Goal: Task Accomplishment & Management: Manage account settings

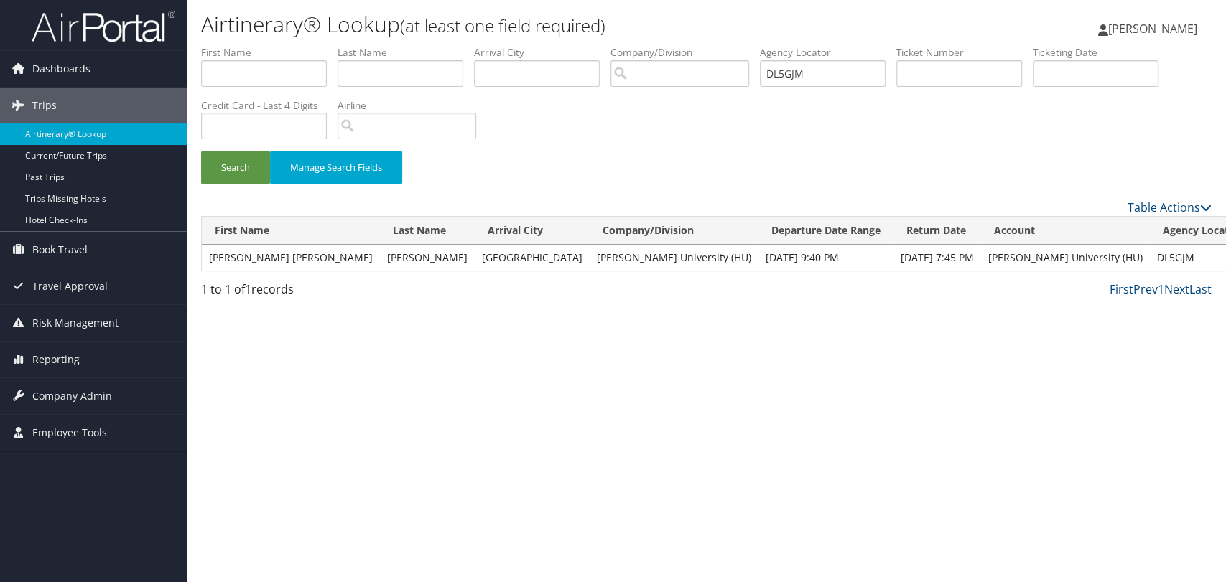
click at [131, 29] on img at bounding box center [104, 26] width 144 height 34
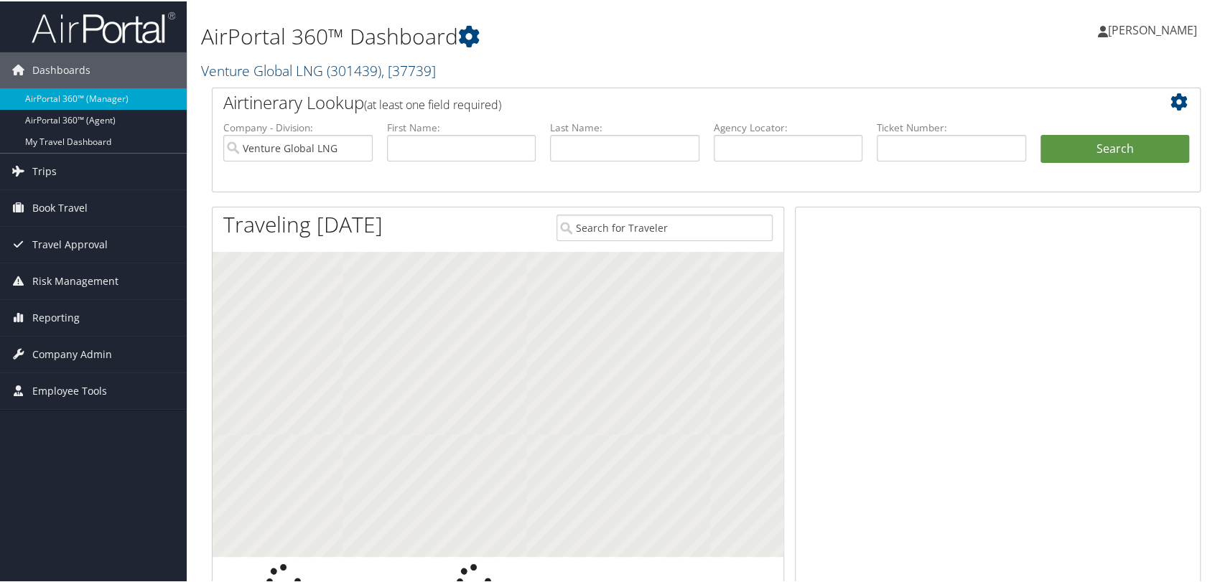
click at [310, 65] on link "Venture Global LNG ( 301439 ) , [ 37739 ]" at bounding box center [318, 69] width 235 height 19
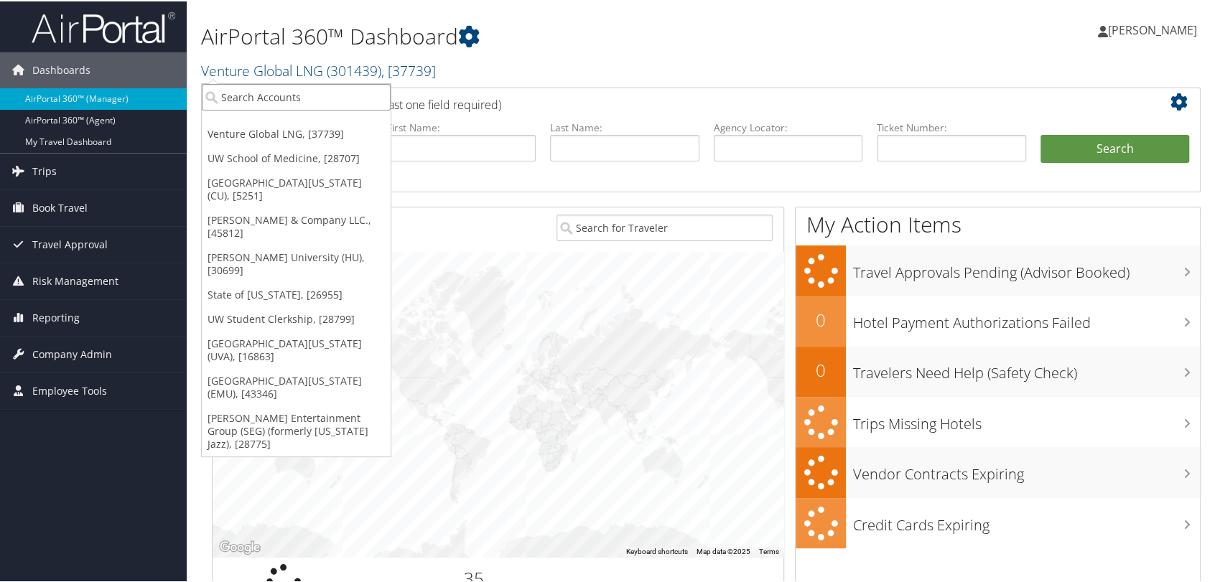
click at [310, 93] on input "search" at bounding box center [296, 96] width 189 height 27
paste input "301567"
type input "301567"
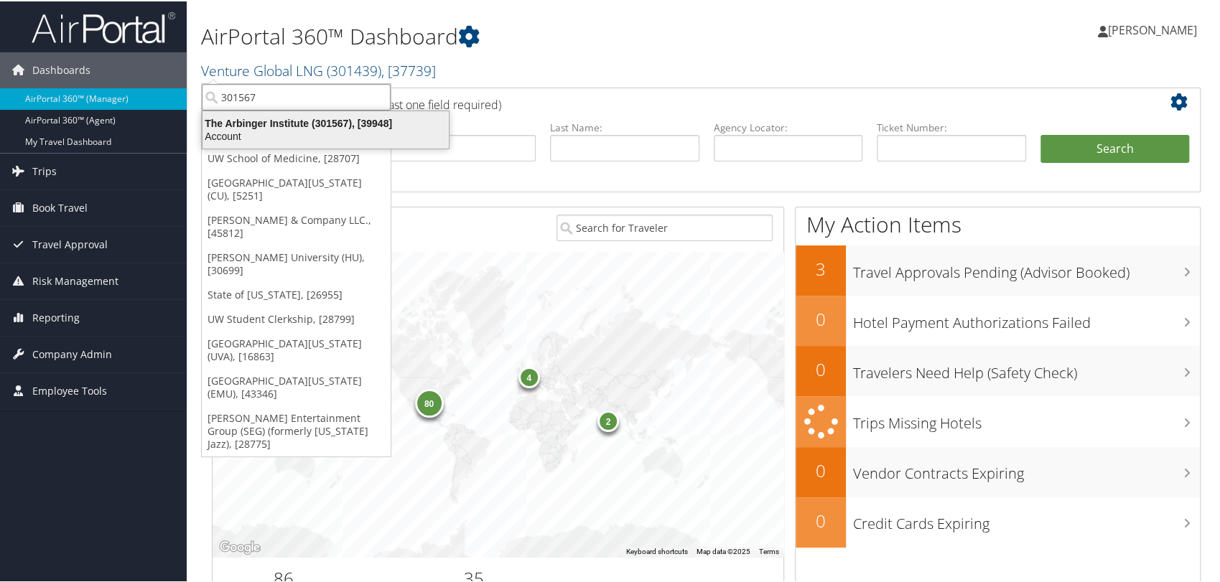
click at [297, 117] on div "The Arbinger Institute (301567), [39948]" at bounding box center [326, 122] width 264 height 13
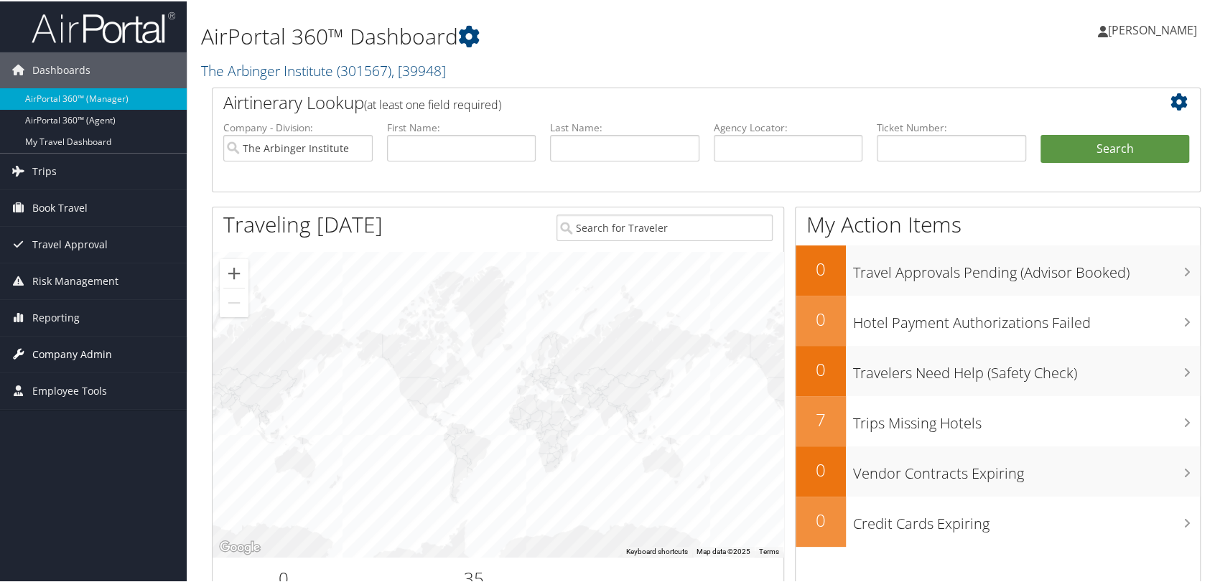
click at [72, 352] on span "Company Admin" at bounding box center [72, 353] width 80 height 36
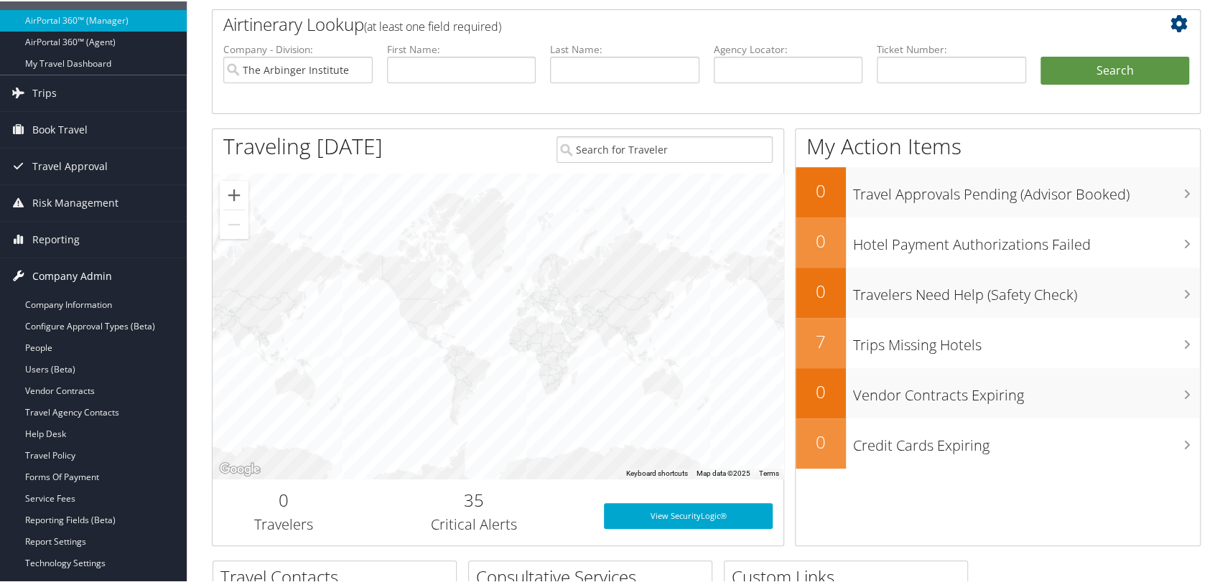
scroll to position [80, 0]
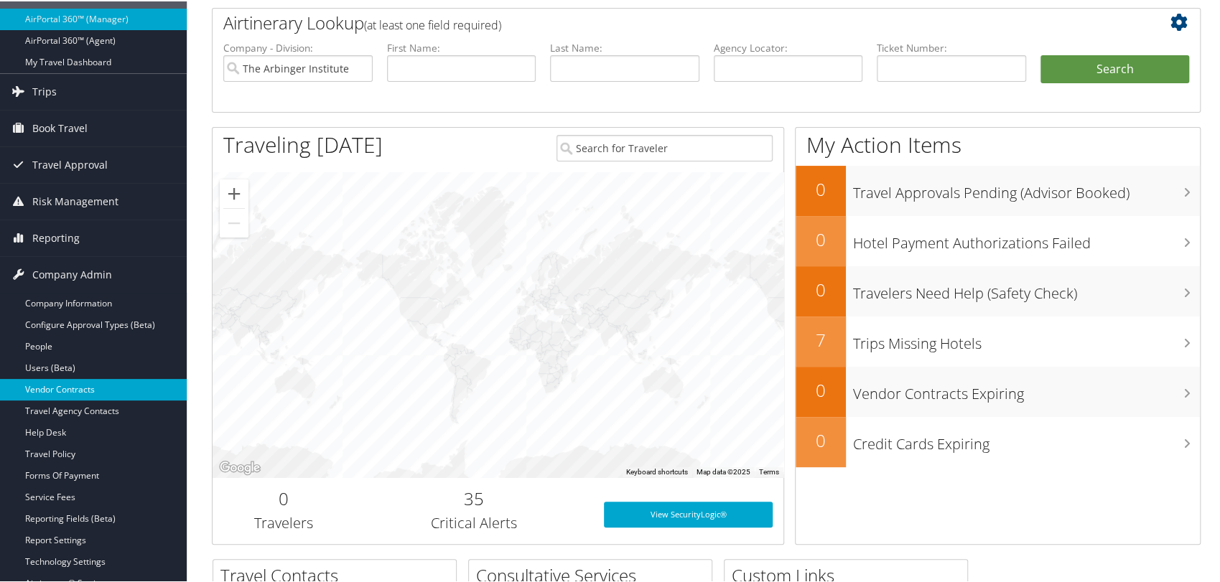
click at [63, 386] on link "Vendor Contracts" at bounding box center [93, 389] width 187 height 22
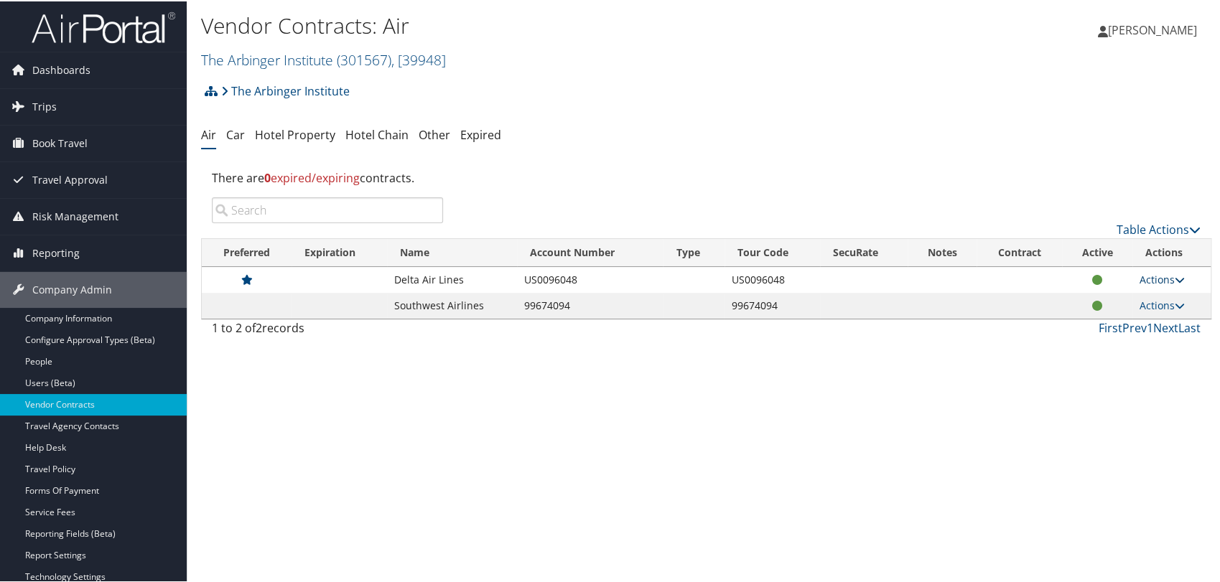
click at [1175, 281] on icon at bounding box center [1180, 279] width 10 height 10
click at [1146, 295] on link "View Contracts" at bounding box center [1129, 300] width 96 height 24
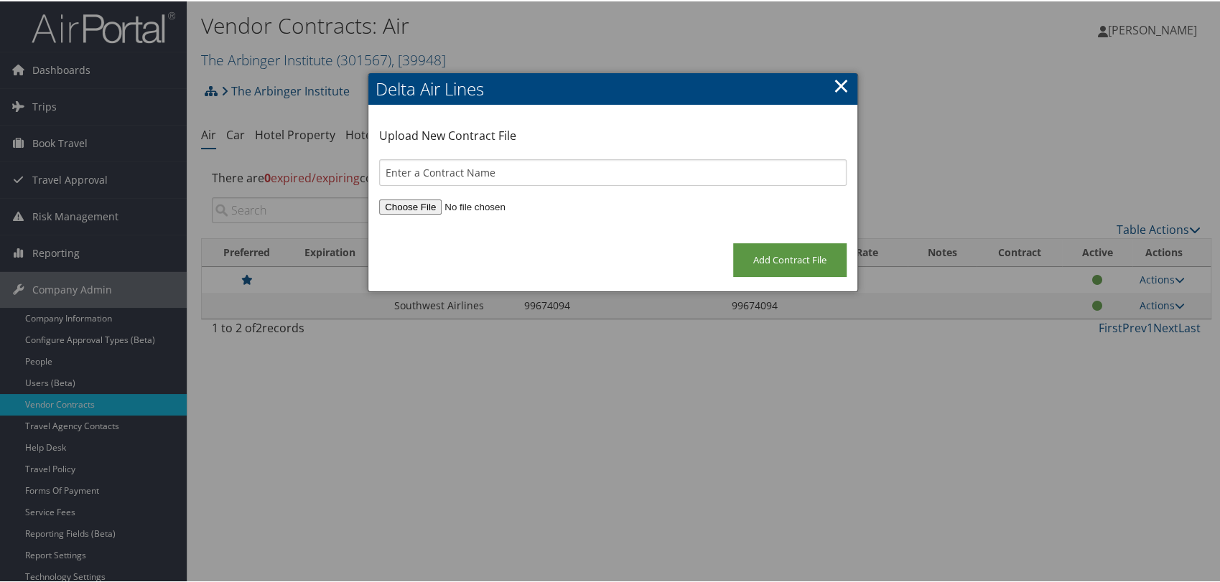
click at [839, 88] on link "×" at bounding box center [841, 84] width 17 height 29
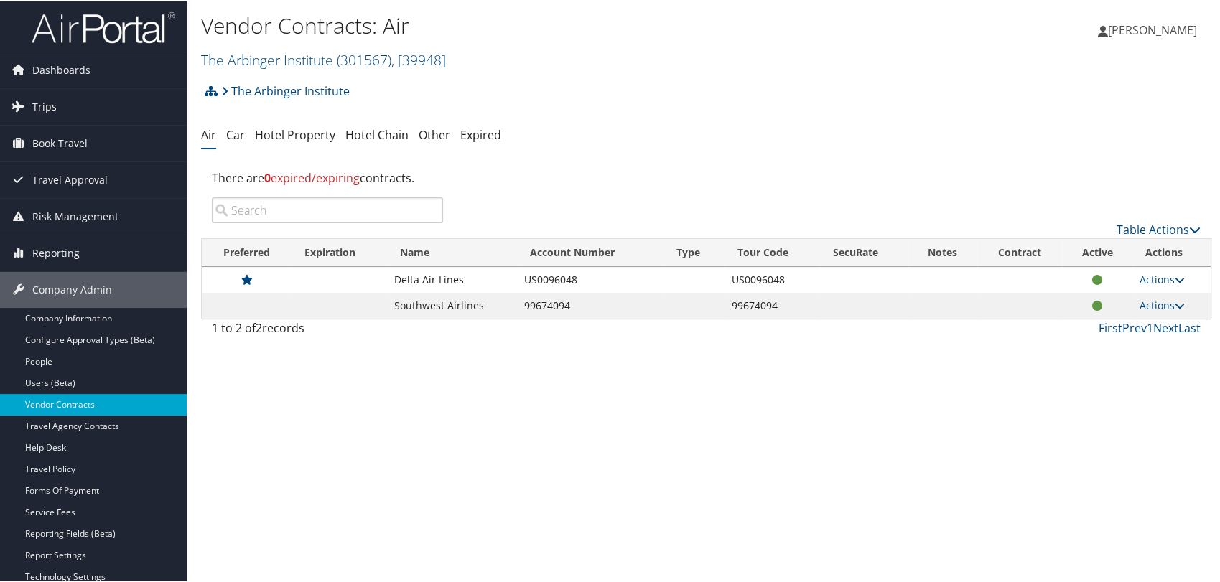
click at [545, 279] on td "US0096048" at bounding box center [590, 279] width 146 height 26
click at [106, 19] on img at bounding box center [104, 26] width 144 height 34
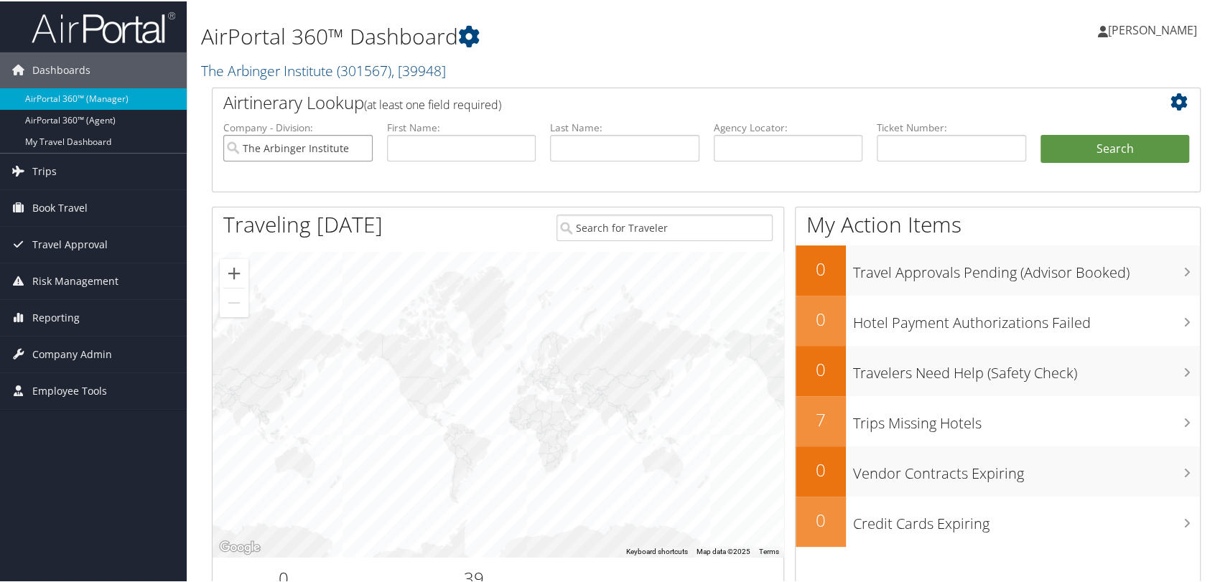
click at [361, 147] on input "The Arbinger Institute" at bounding box center [297, 147] width 149 height 27
click at [733, 139] on input "text" at bounding box center [788, 147] width 149 height 27
paste input "DPK8M0"
type input "DPK8M0"
click at [1041, 134] on button "Search" at bounding box center [1115, 148] width 149 height 29
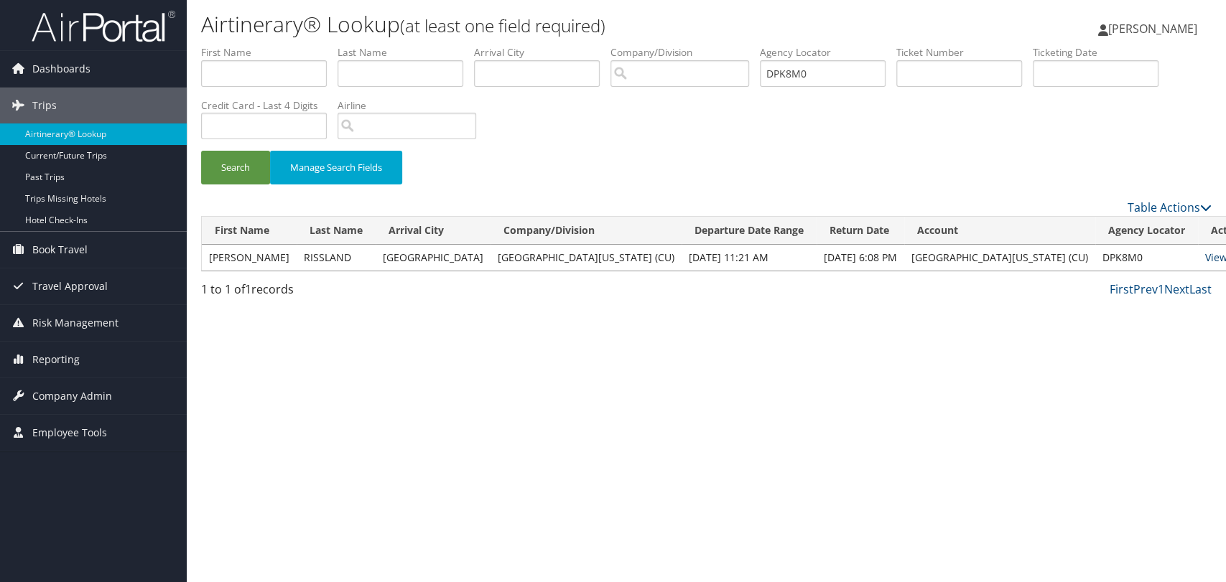
click at [1205, 251] on link "View" at bounding box center [1216, 258] width 22 height 14
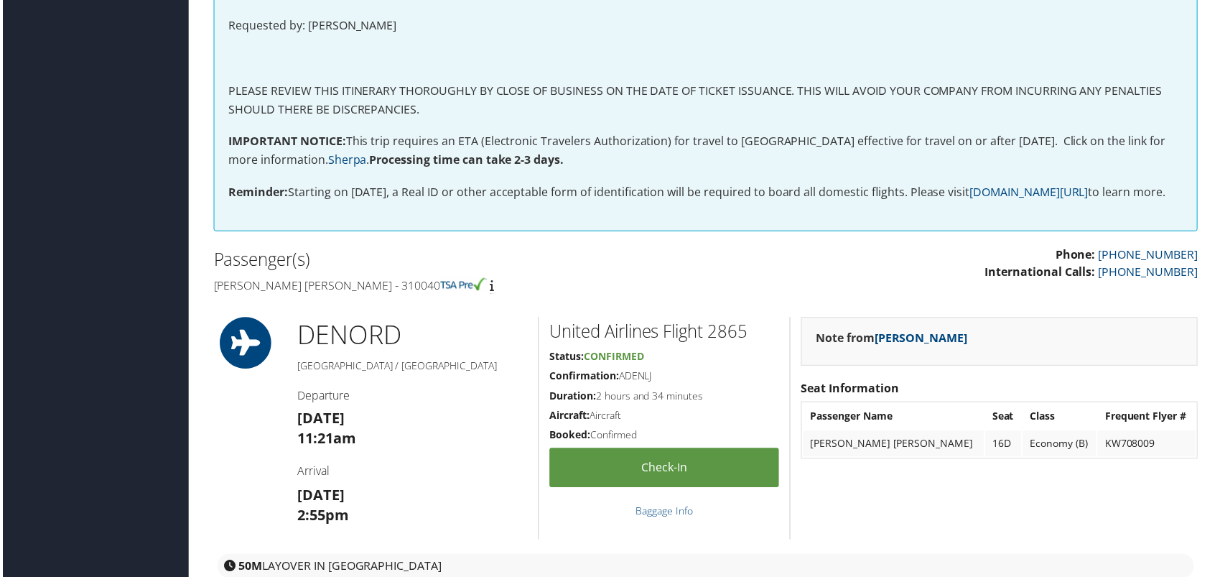
scroll to position [399, 0]
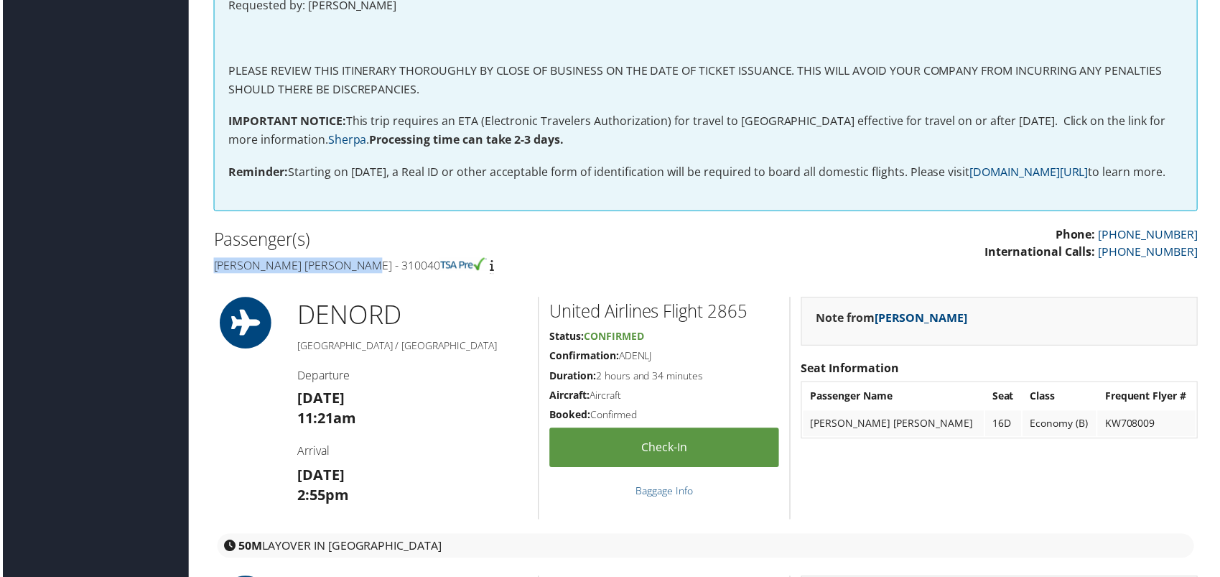
drag, startPoint x: 358, startPoint y: 284, endPoint x: 210, endPoint y: 279, distance: 147.3
click at [210, 279] on div "Passenger(s) Olivia selfridge Rissland - 310040" at bounding box center [454, 253] width 506 height 54
copy h4 "Olivia selfridge Rissland"
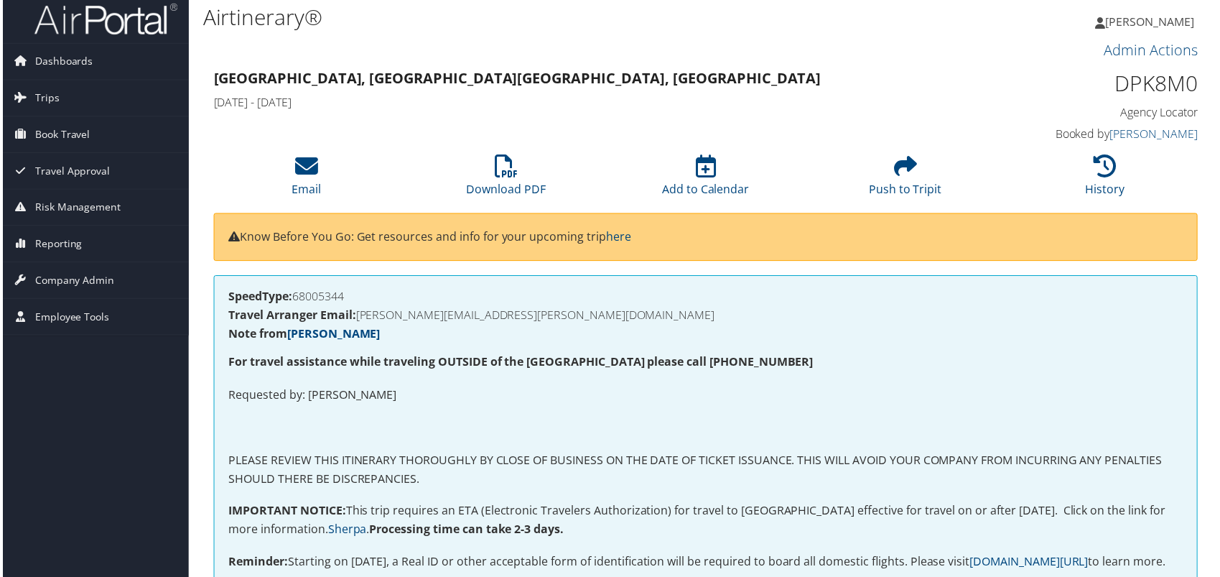
scroll to position [0, 0]
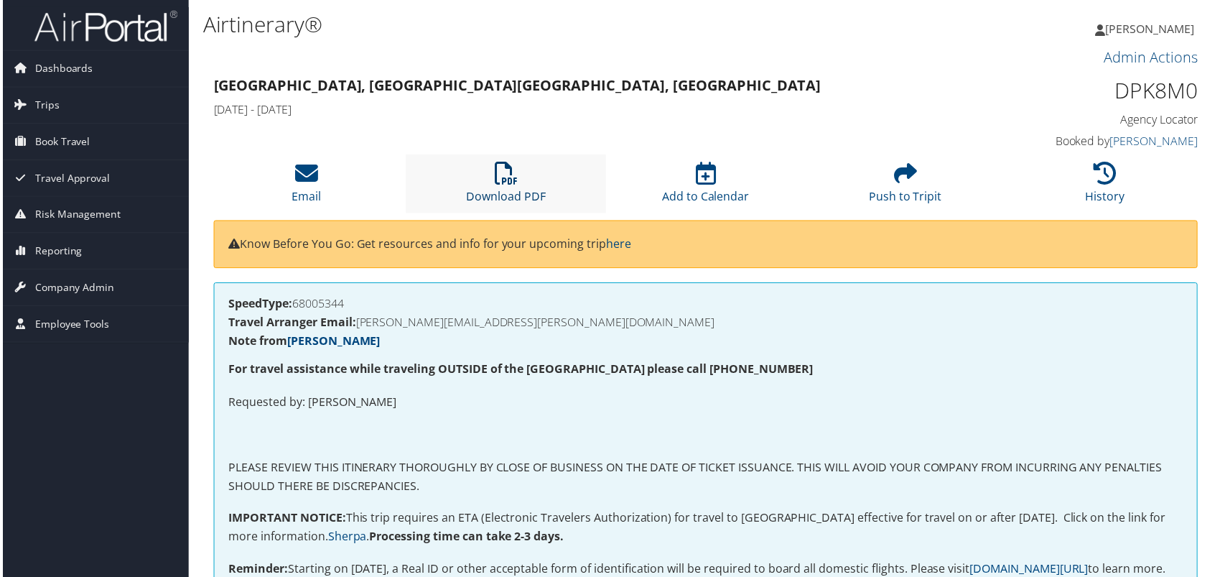
click at [513, 183] on icon at bounding box center [505, 173] width 23 height 23
click at [55, 254] on span "Reporting" at bounding box center [55, 252] width 47 height 36
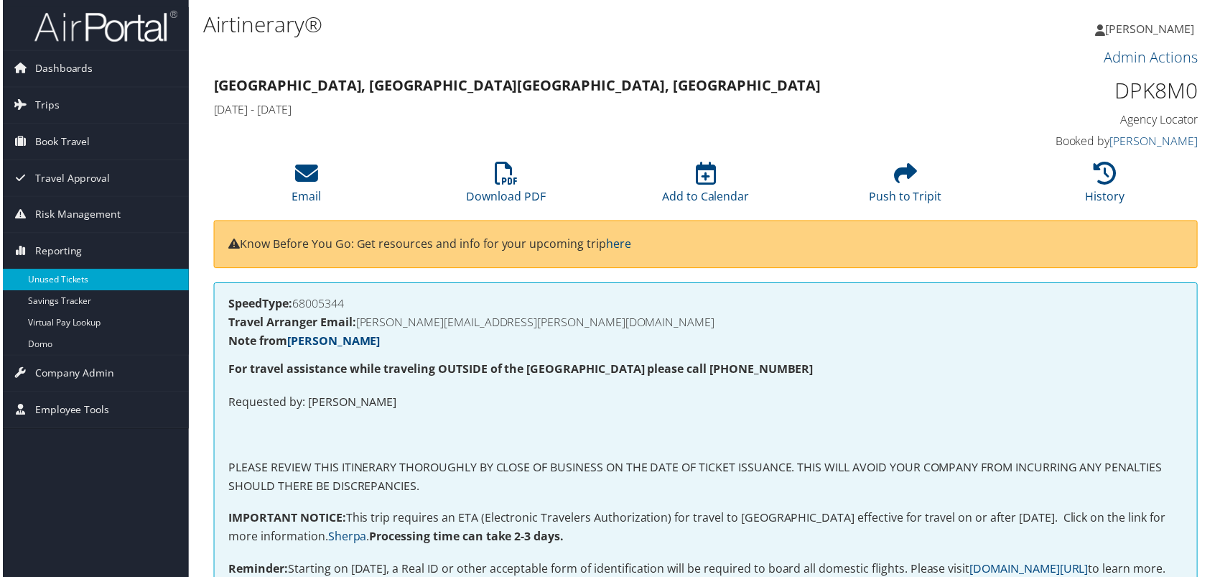
click at [65, 278] on link "Unused Tickets" at bounding box center [93, 281] width 187 height 22
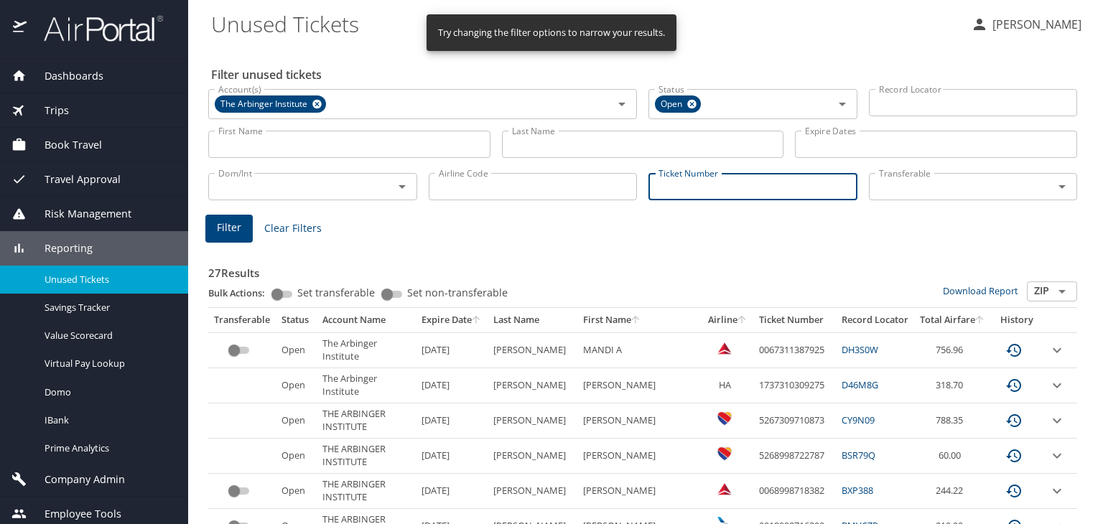
click at [672, 192] on input "Ticket Number" at bounding box center [752, 186] width 209 height 27
paste input "0067141604252"
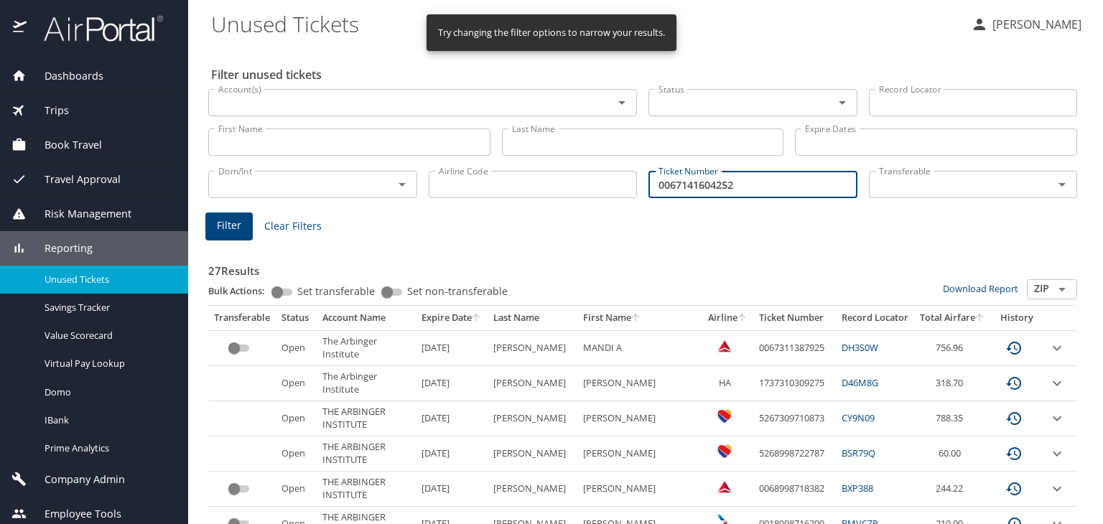
type input "0067141604252"
click at [238, 225] on span "Filter" at bounding box center [229, 226] width 24 height 18
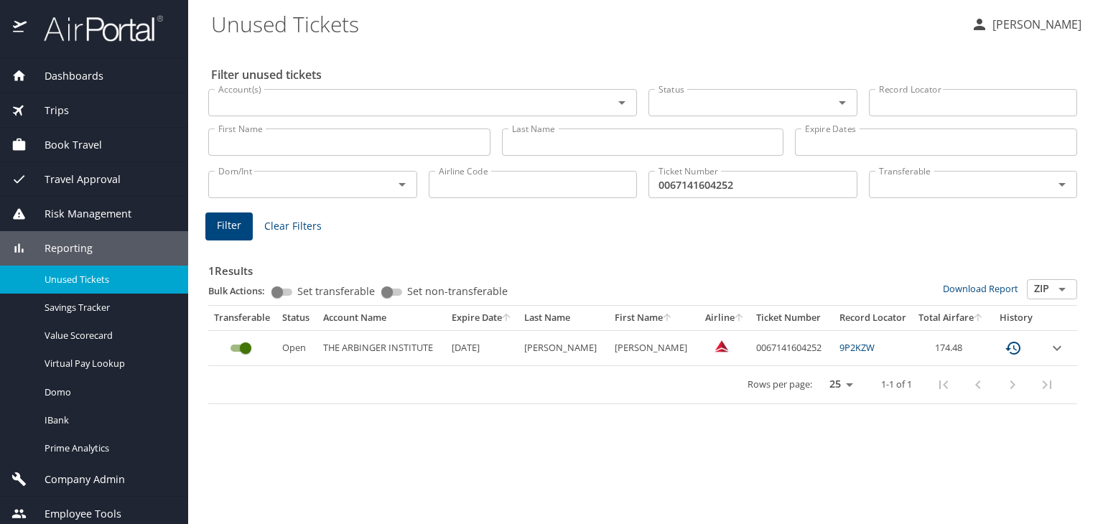
click at [626, 419] on div "Filter unused tickets Account(s) Account(s) Status Status Record Locator Record…" at bounding box center [645, 285] width 869 height 478
drag, startPoint x: 600, startPoint y: 346, endPoint x: 664, endPoint y: 348, distance: 63.2
click at [664, 348] on BRADY "SYLVEN BRADY" at bounding box center [654, 347] width 90 height 35
copy BRADY "SYLVEN BRADY"
drag, startPoint x: 537, startPoint y: 345, endPoint x: 562, endPoint y: 349, distance: 24.7
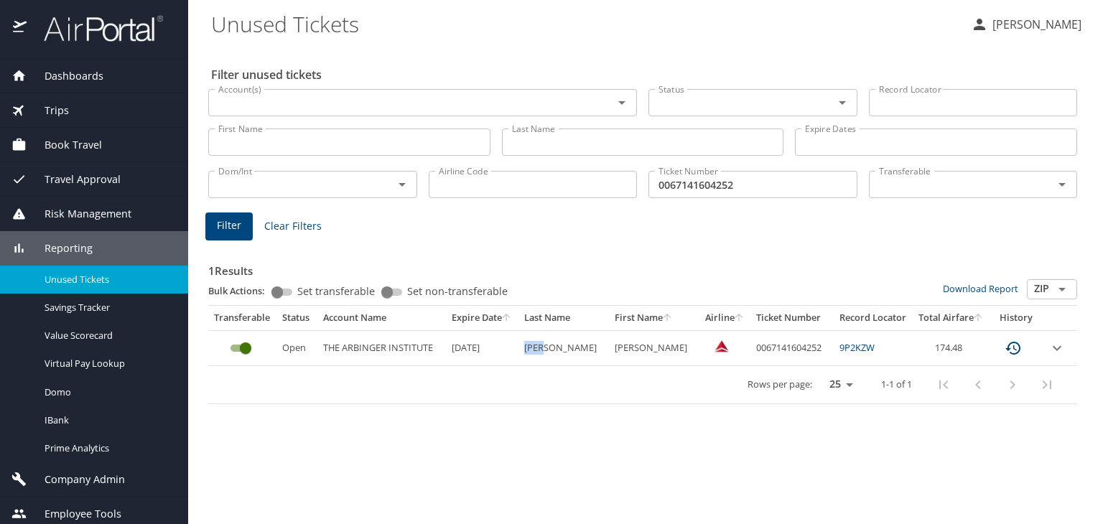
click at [562, 349] on td "REED" at bounding box center [564, 347] width 90 height 35
copy td "REED"
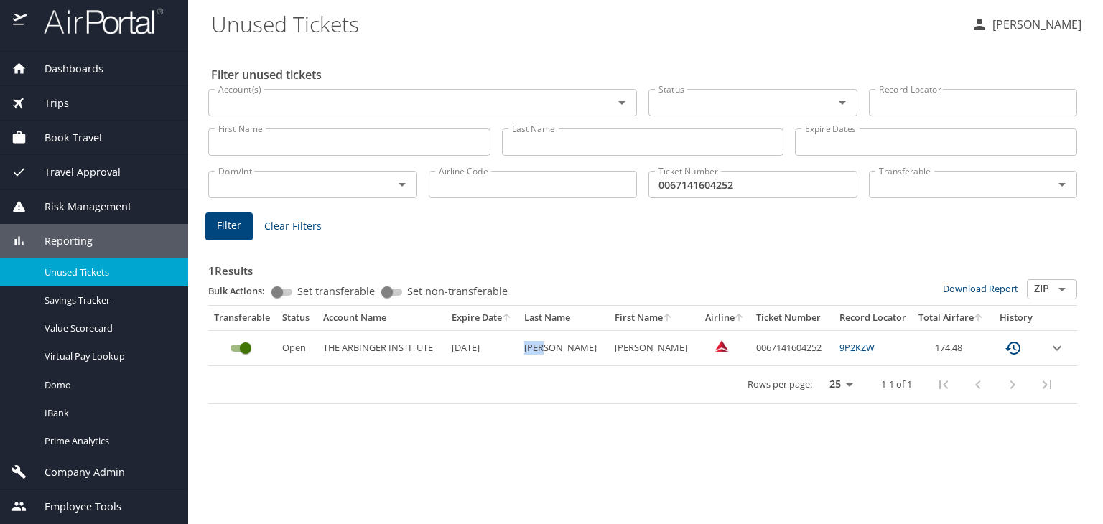
click at [79, 465] on span "Company Admin" at bounding box center [76, 473] width 98 height 16
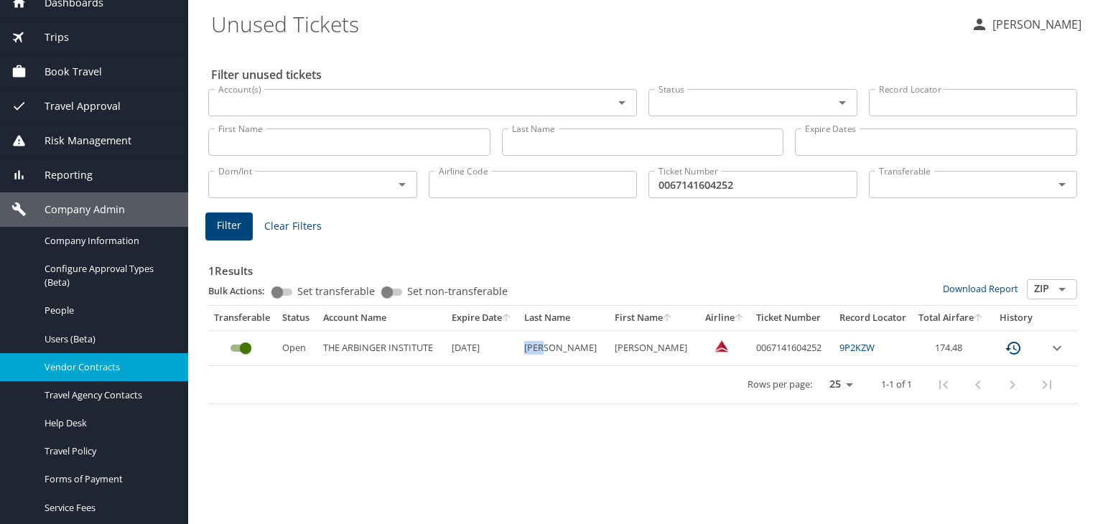
scroll to position [79, 0]
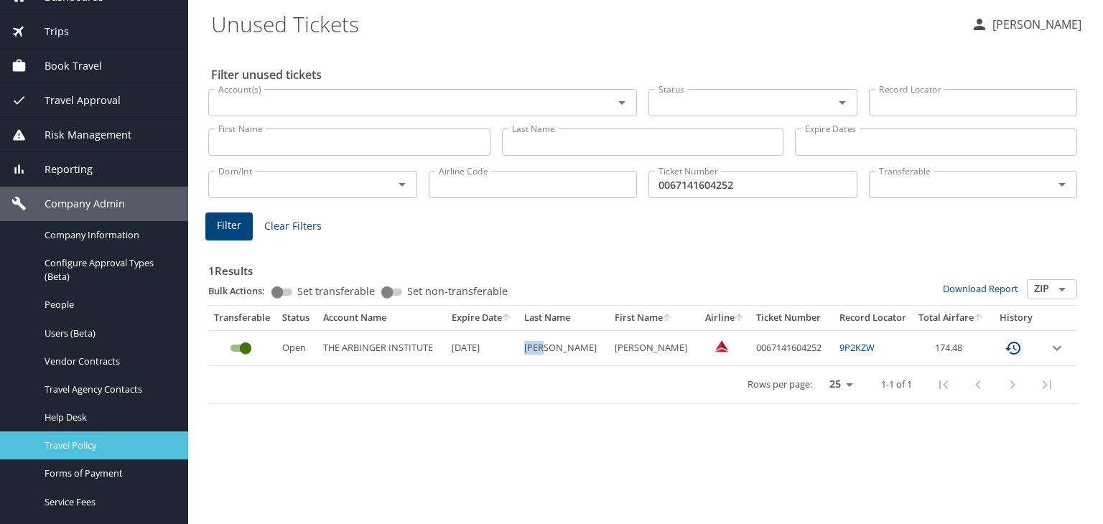
click at [85, 441] on span "Travel Policy" at bounding box center [108, 446] width 126 height 14
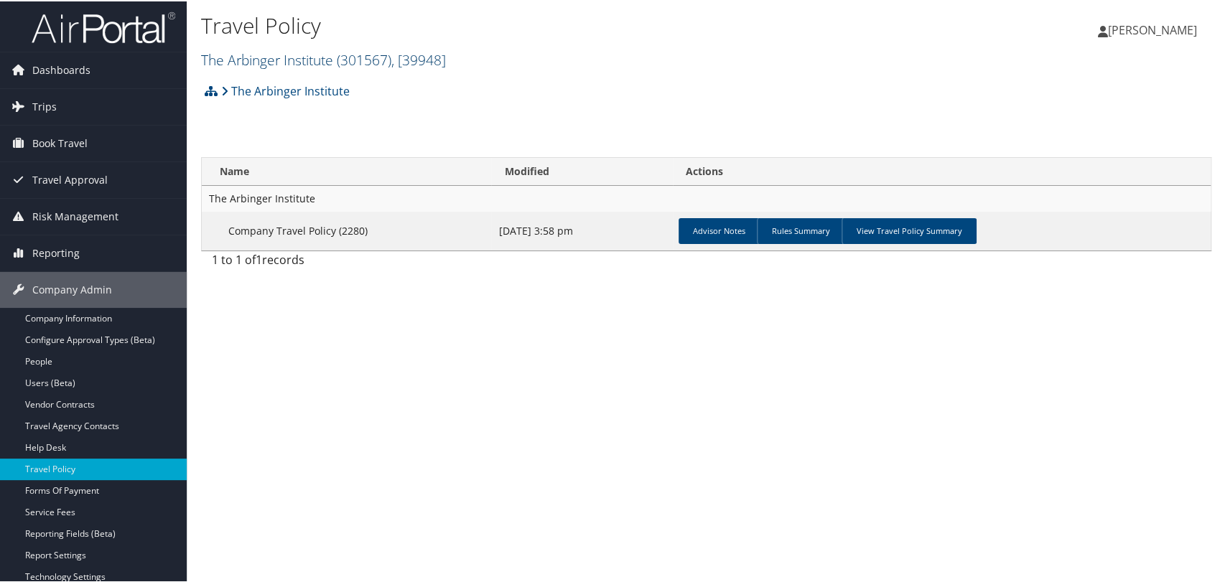
click at [347, 65] on span "( 301567 )" at bounding box center [364, 58] width 55 height 19
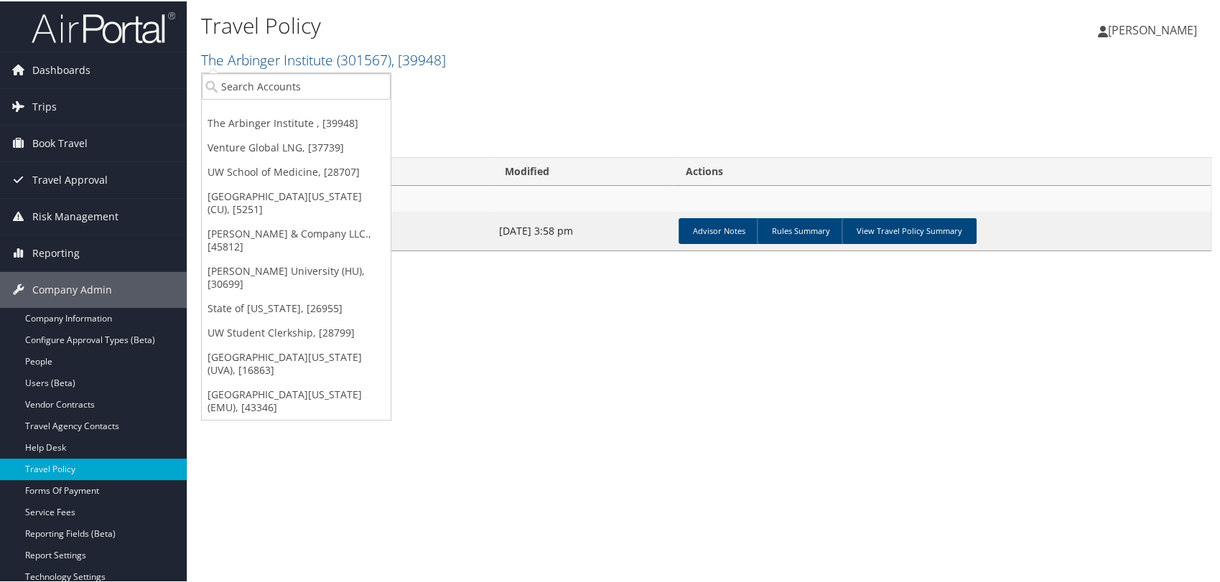
click at [511, 348] on div "Travel Policy The [GEOGRAPHIC_DATA] ( 301567 ) , [ 39948 ] The Arbinger Institu…" at bounding box center [706, 291] width 1039 height 582
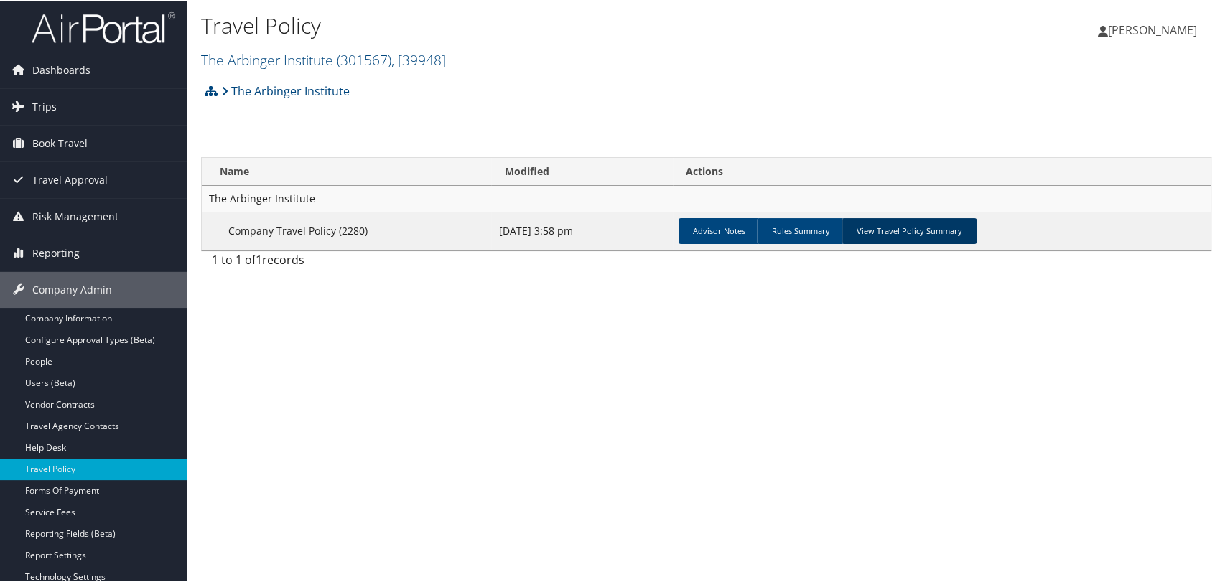
click at [856, 234] on link "View Travel Policy Summary" at bounding box center [909, 230] width 135 height 26
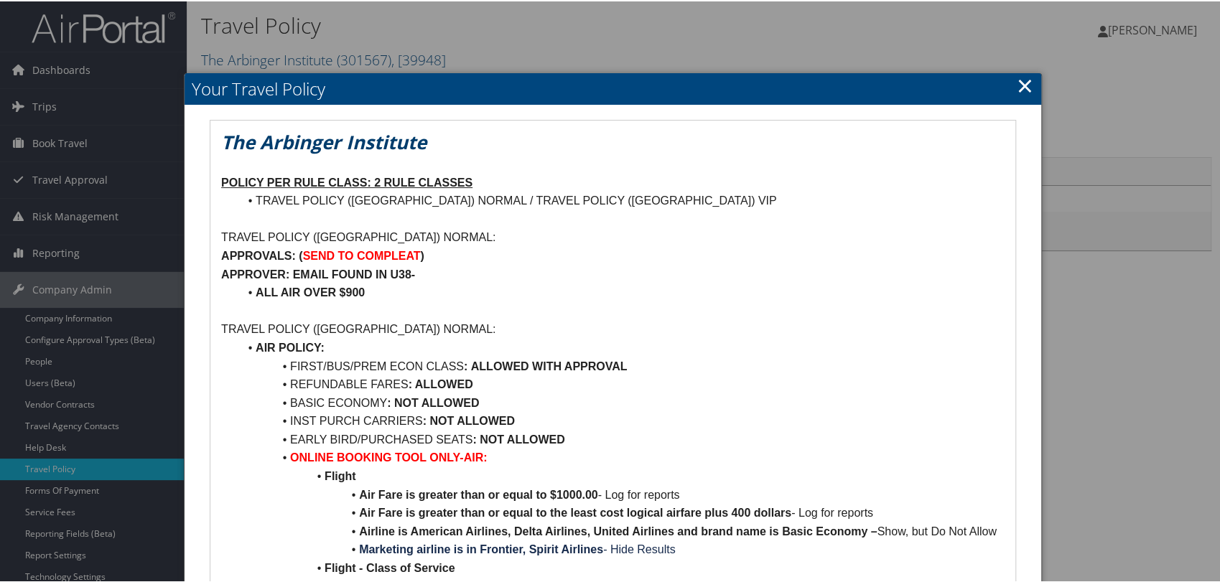
click at [1020, 88] on link "×" at bounding box center [1025, 84] width 17 height 29
